Goal: Task Accomplishment & Management: Use online tool/utility

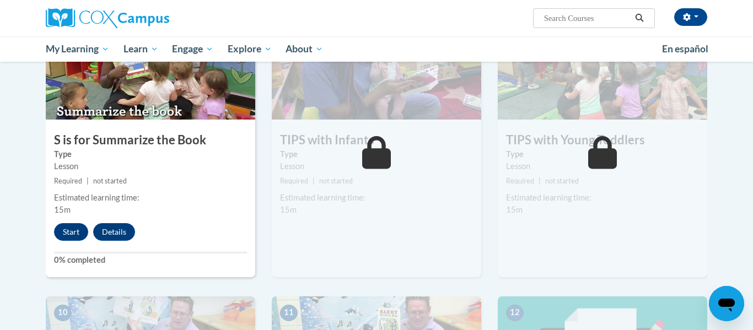
scroll to position [854, 0]
click at [76, 234] on button "Start" at bounding box center [71, 232] width 34 height 18
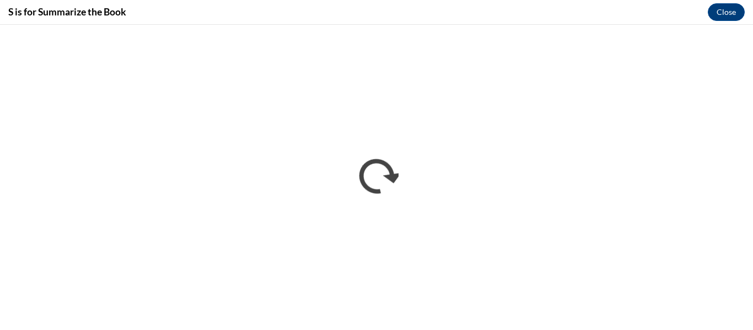
scroll to position [0, 0]
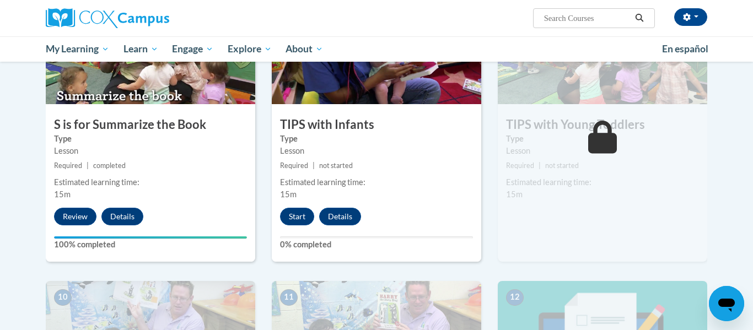
scroll to position [874, 0]
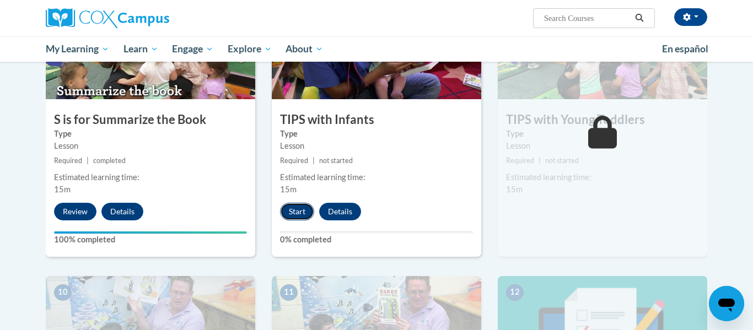
click at [308, 219] on button "Start" at bounding box center [297, 212] width 34 height 18
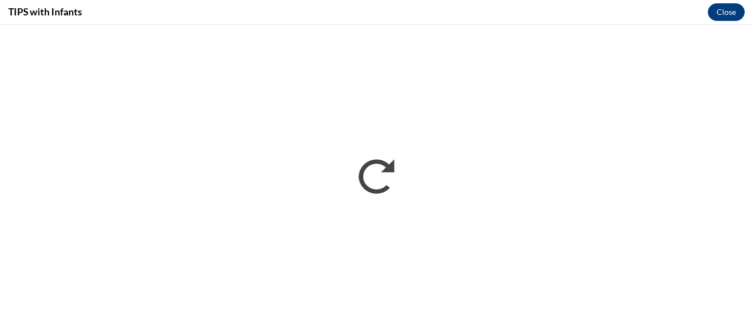
scroll to position [0, 0]
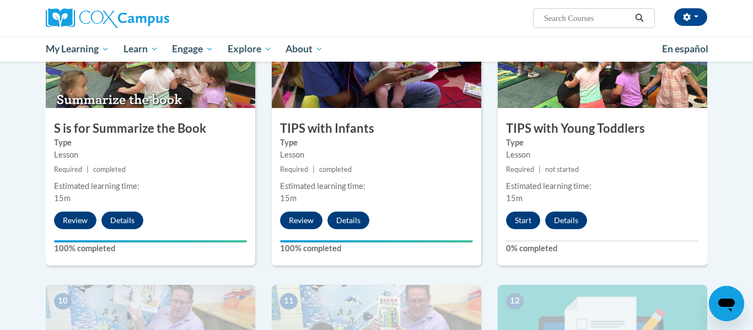
scroll to position [867, 0]
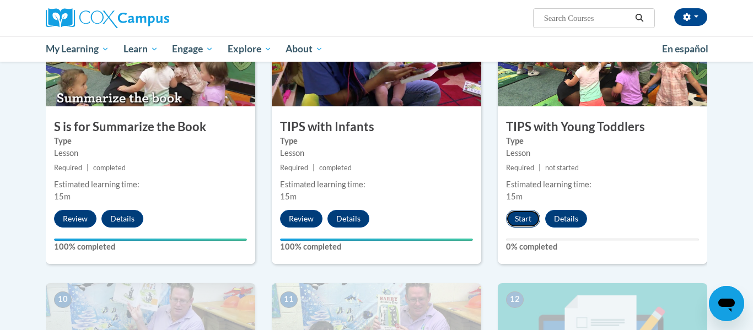
click at [531, 216] on button "Start" at bounding box center [523, 219] width 34 height 18
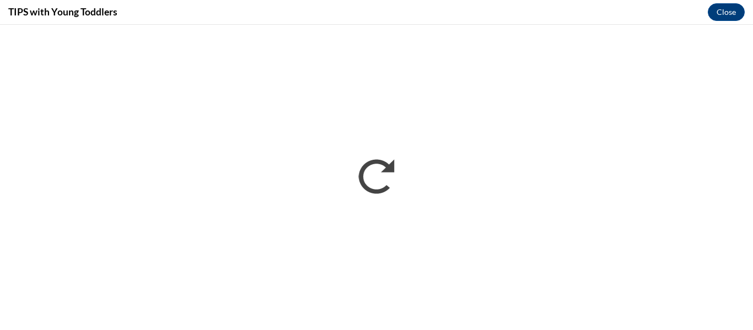
scroll to position [0, 0]
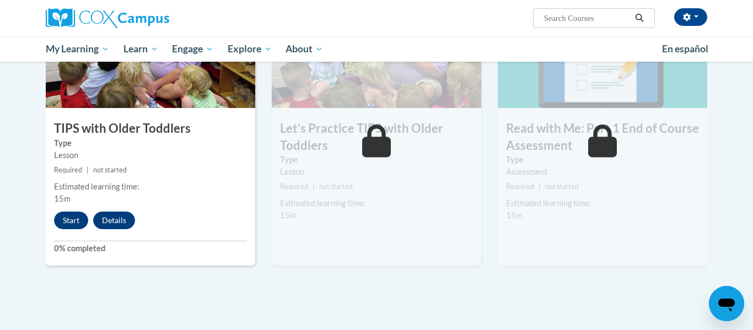
scroll to position [1151, 0]
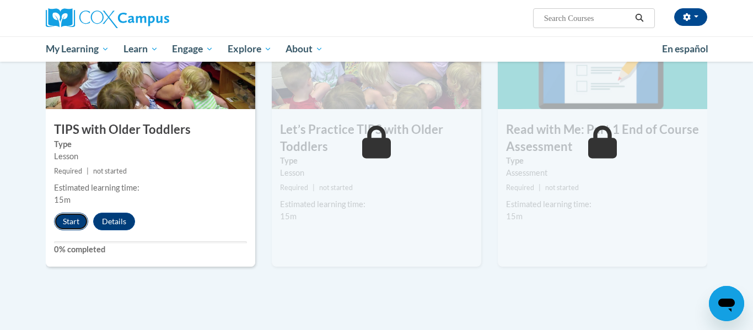
click at [63, 225] on button "Start" at bounding box center [71, 222] width 34 height 18
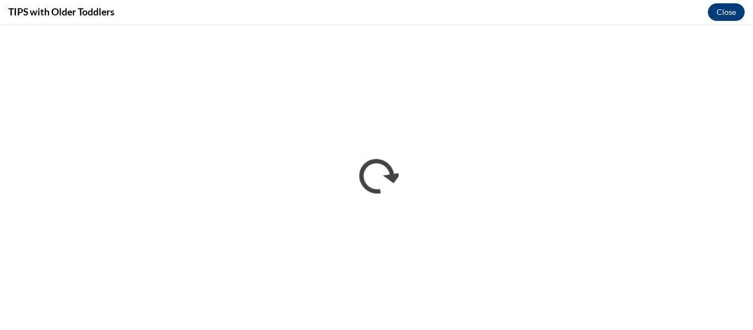
scroll to position [0, 0]
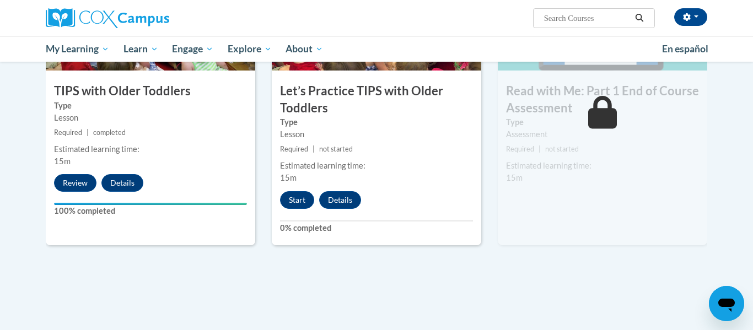
scroll to position [1227, 0]
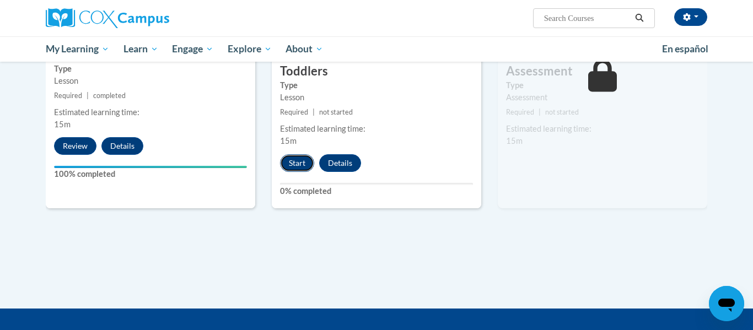
click at [289, 166] on button "Start" at bounding box center [297, 163] width 34 height 18
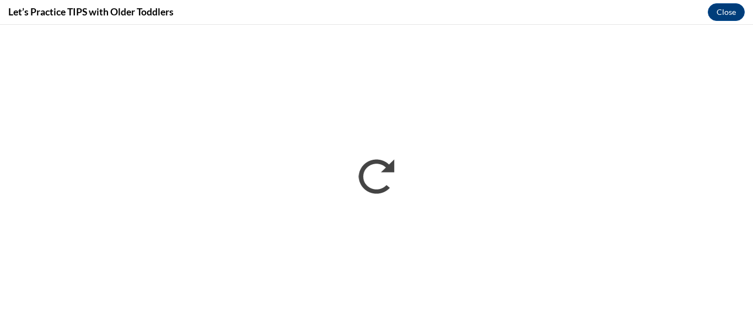
scroll to position [0, 0]
